Goal: Task Accomplishment & Management: Manage account settings

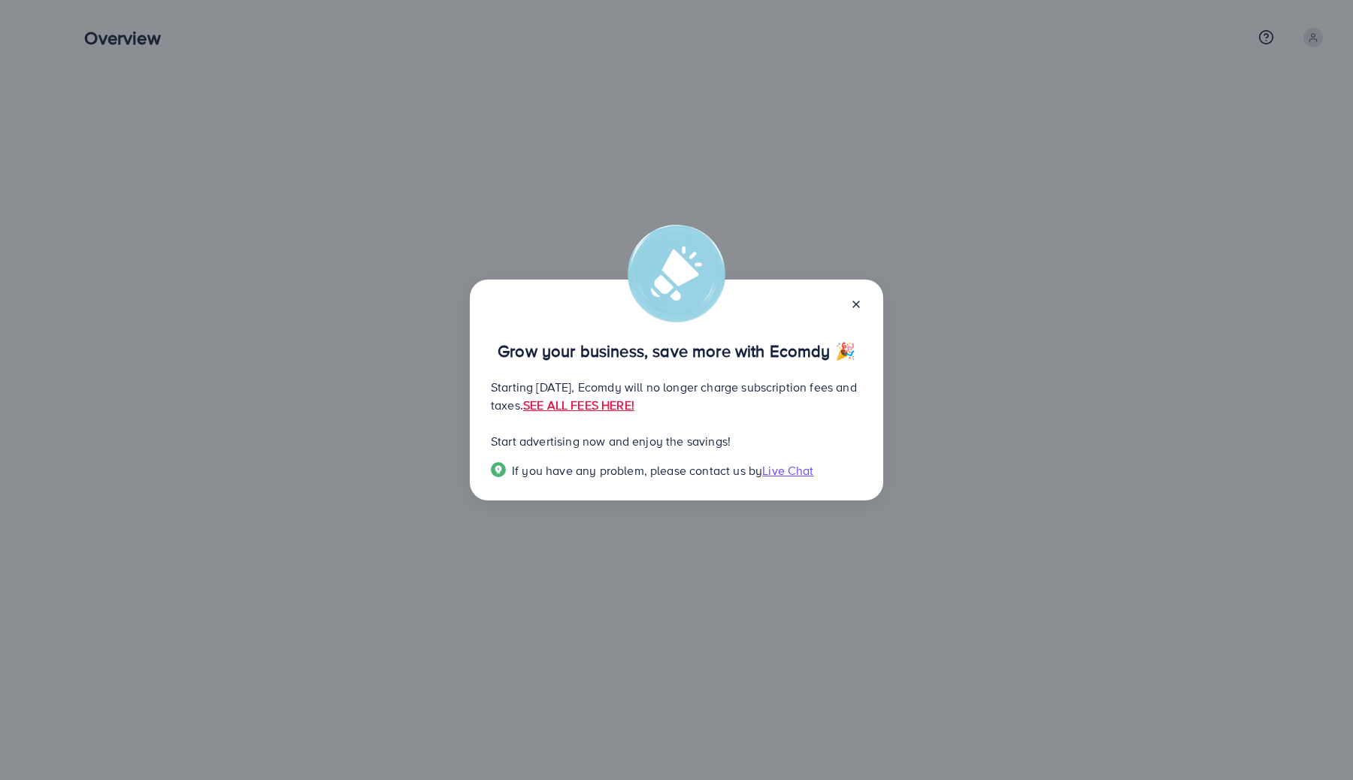
click at [861, 302] on icon at bounding box center [856, 304] width 12 height 12
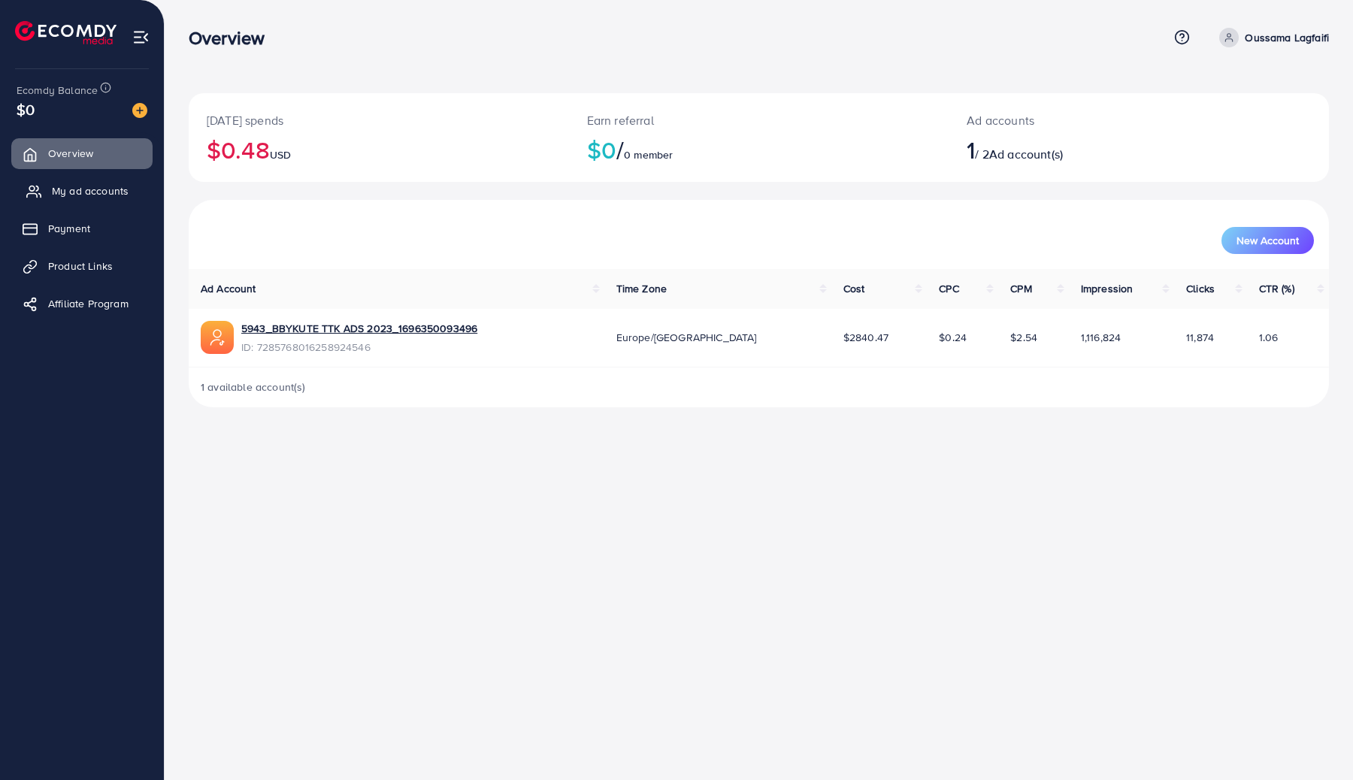
click at [99, 191] on span "My ad accounts" at bounding box center [90, 190] width 77 height 15
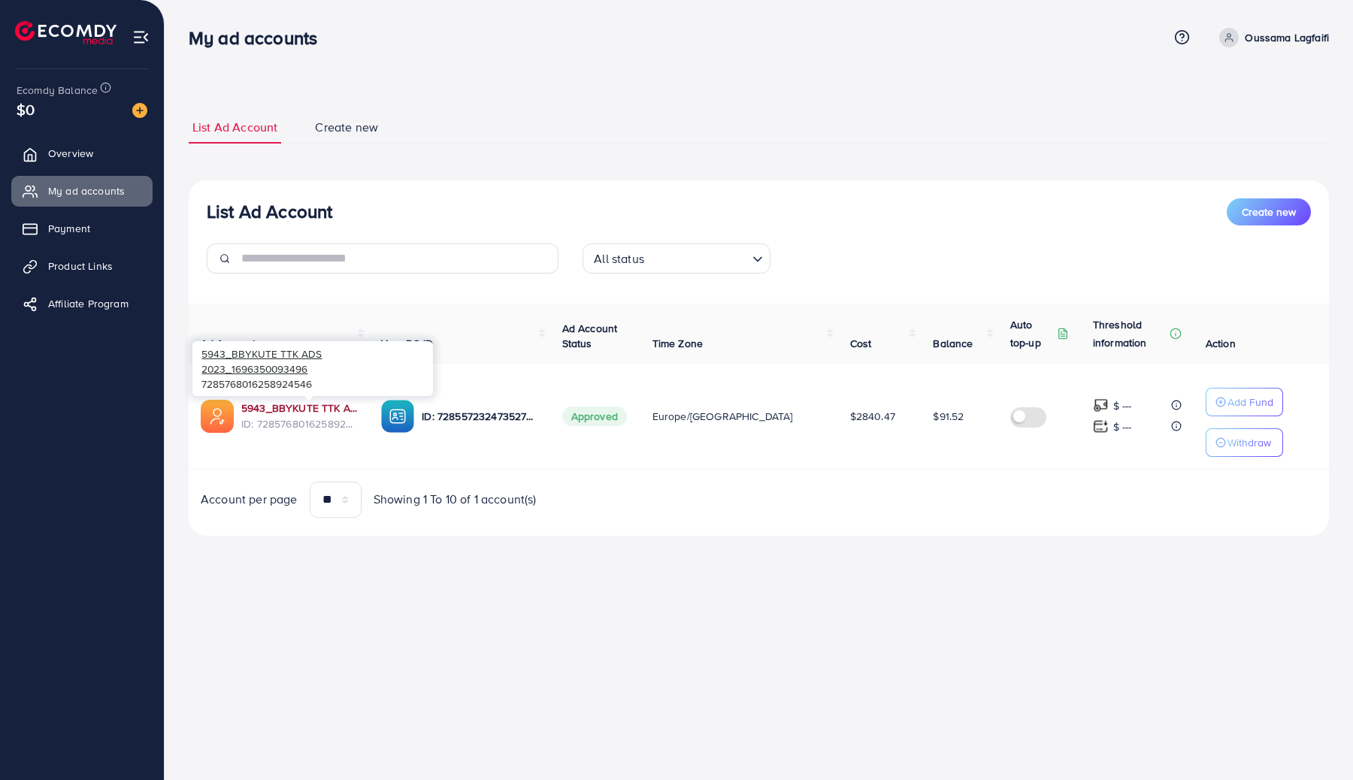
click at [333, 408] on link "5943_BBYKUTE TTK ADS 2023_1696350093496" at bounding box center [299, 408] width 116 height 15
click at [529, 597] on div "My ad accounts Help Center Contact Support Term and policy About Us [PERSON_NAM…" at bounding box center [676, 390] width 1353 height 780
click at [325, 411] on link "5943_BBYKUTE TTK ADS 2023_1696350093496" at bounding box center [299, 408] width 116 height 15
click at [315, 409] on link "5943_BBYKUTE TTK ADS 2023_1696350093496" at bounding box center [299, 408] width 116 height 15
